Goal: Navigation & Orientation: Go to known website

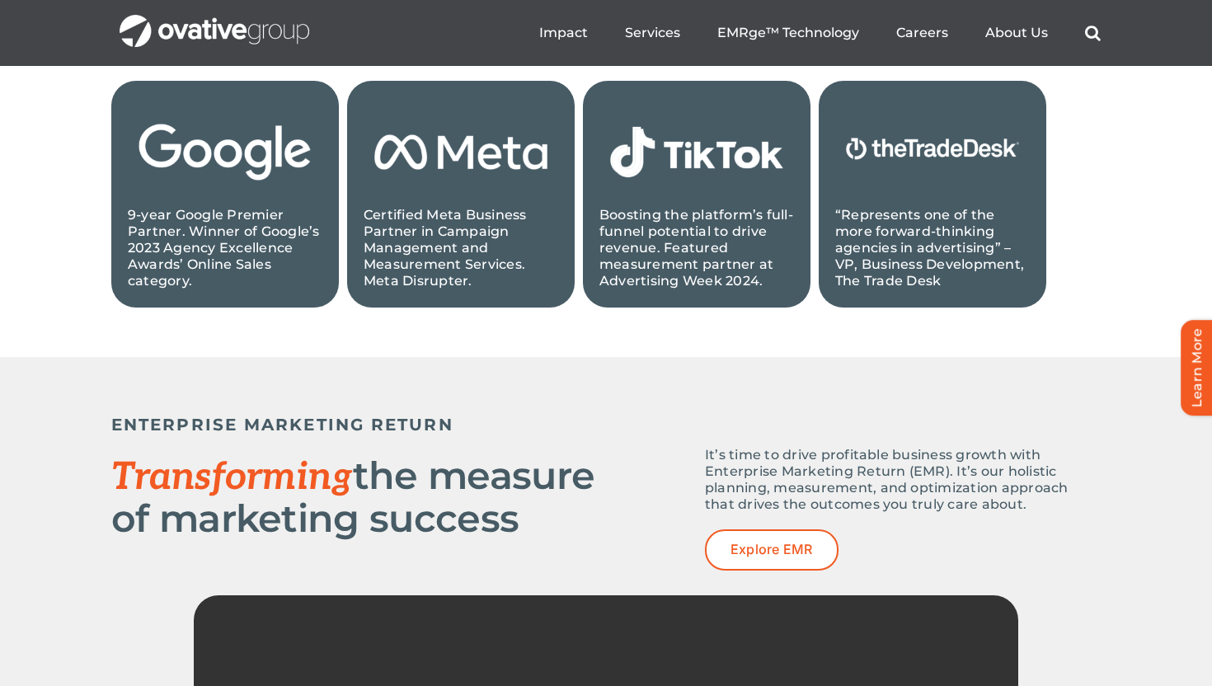
scroll to position [1497, 0]
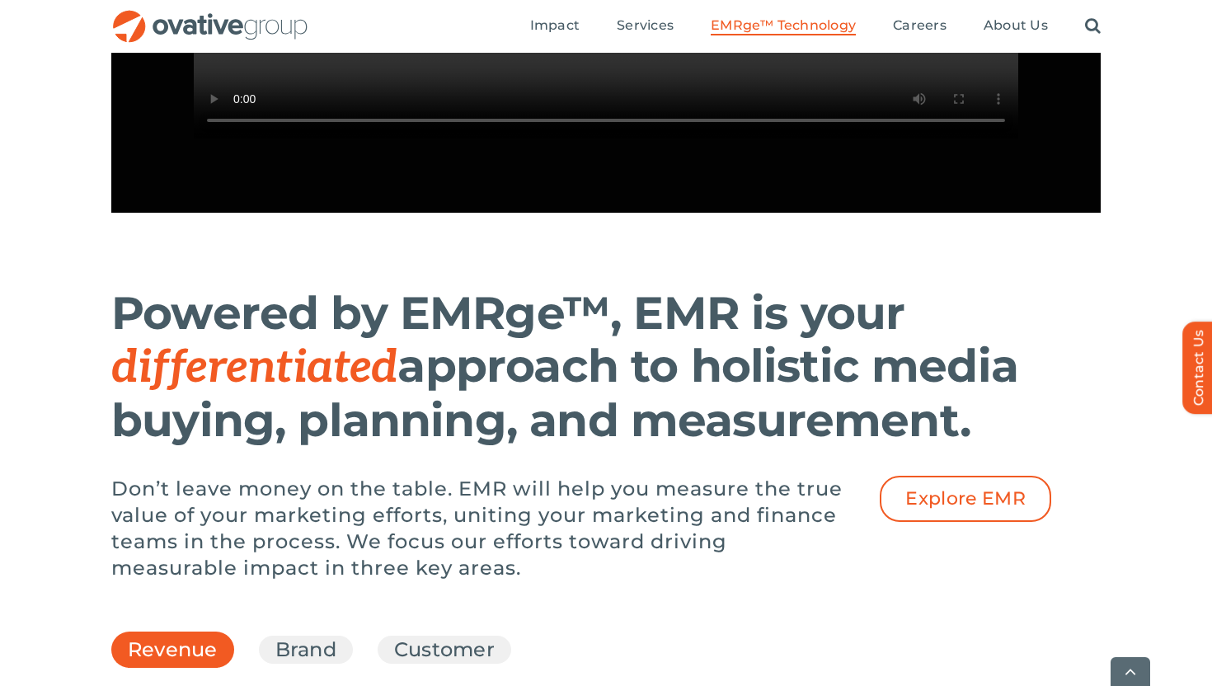
scroll to position [2032, 0]
